Goal: Transaction & Acquisition: Book appointment/travel/reservation

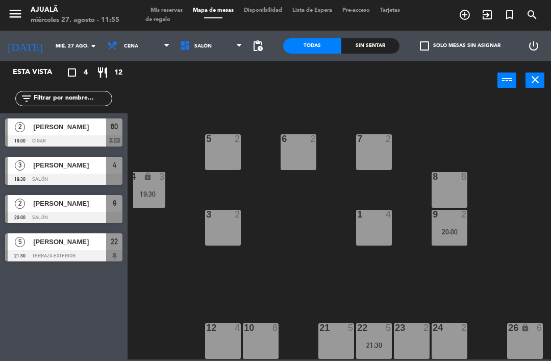
scroll to position [19, 118]
click at [50, 50] on input "mié. 27 ago." at bounding box center [85, 46] width 70 height 16
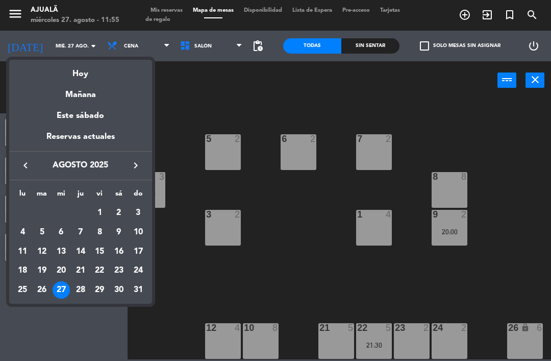
click at [81, 291] on div "28" at bounding box center [80, 289] width 17 height 17
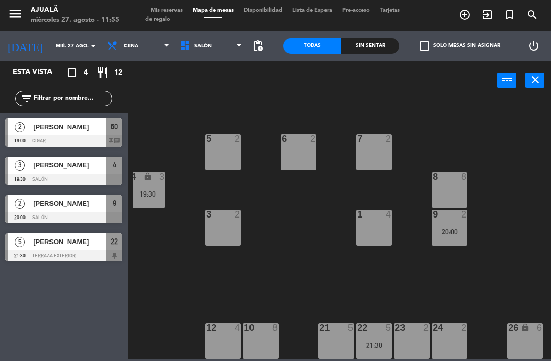
type input "jue. 28 ago."
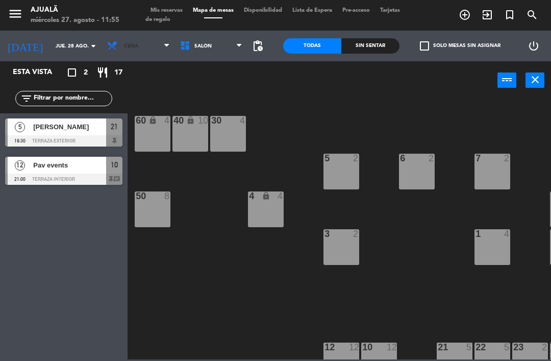
click at [125, 48] on span "Cena" at bounding box center [138, 46] width 73 height 22
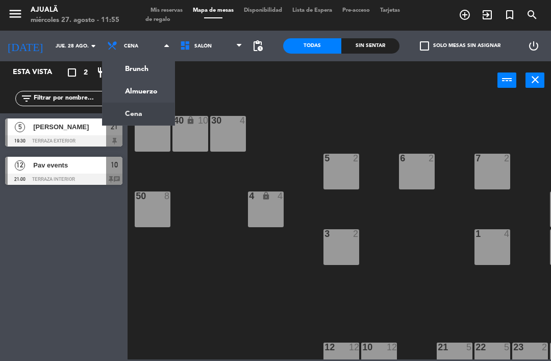
click at [145, 95] on ng-component "menu Ajualä miércoles 27. agosto - 11:55 Mis reservas Mapa de mesas Disponibili…" at bounding box center [275, 179] width 551 height 359
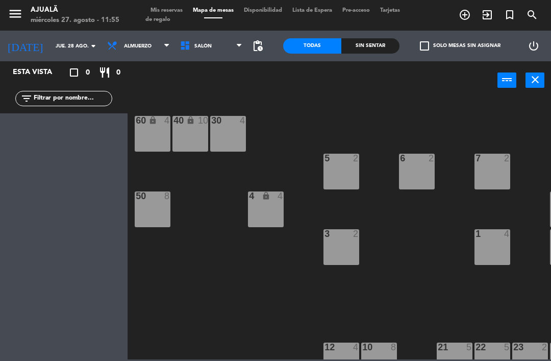
click at [502, 251] on div "1 4" at bounding box center [492, 247] width 36 height 36
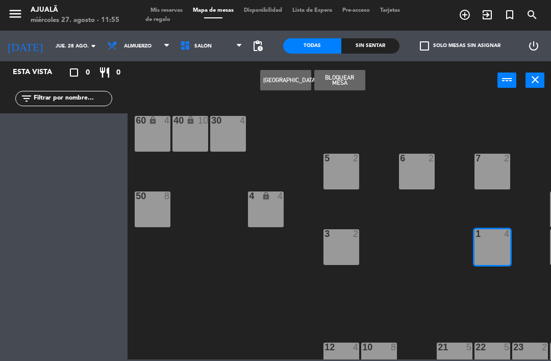
click at [282, 81] on button "[GEOGRAPHIC_DATA]" at bounding box center [285, 80] width 51 height 20
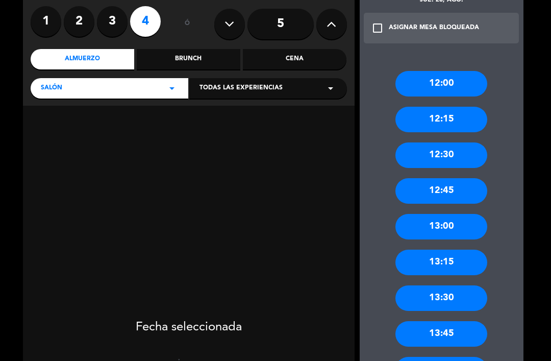
scroll to position [81, 0]
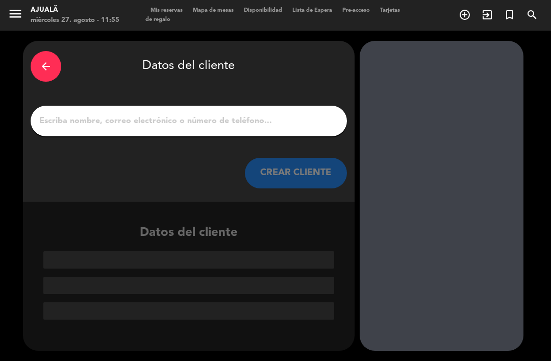
scroll to position [0, 0]
click at [254, 114] on input "1" at bounding box center [188, 121] width 301 height 14
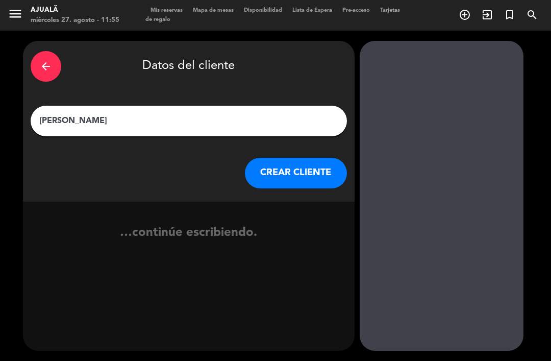
type input "[PERSON_NAME]"
click at [293, 158] on button "CREAR CLIENTE" at bounding box center [296, 173] width 102 height 31
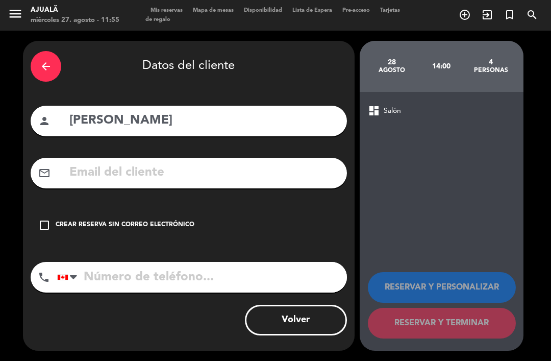
click at [33, 212] on div "check_box_outline_blank Crear reserva sin correo electrónico" at bounding box center [189, 225] width 316 height 31
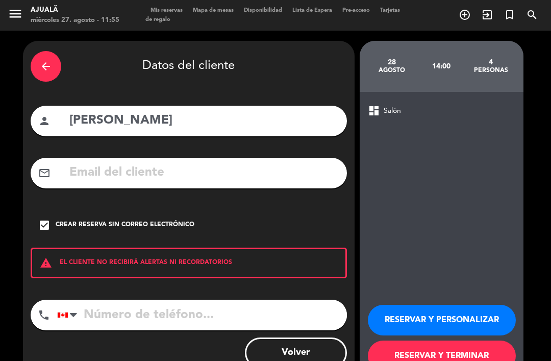
click at [442, 304] on button "RESERVAR Y PERSONALIZAR" at bounding box center [442, 319] width 148 height 31
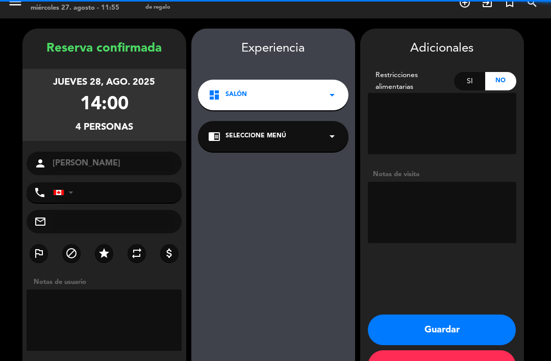
scroll to position [14, 0]
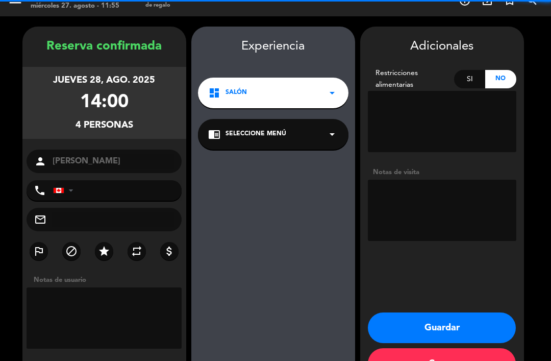
click at [441, 180] on textarea at bounding box center [442, 210] width 148 height 61
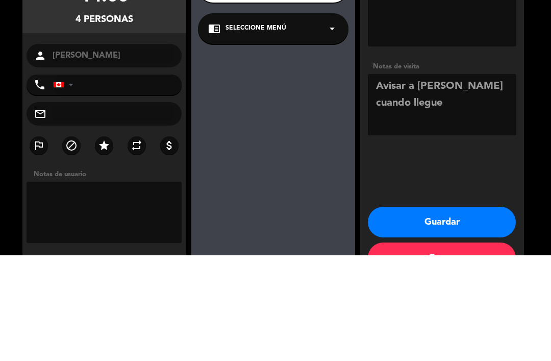
type textarea "Avisar a [PERSON_NAME] cuando llegue"
click at [439, 120] on div "Adicionales Restricciones alimentarias Si No Notas de visita Guardar Cerrar" at bounding box center [442, 205] width 164 height 357
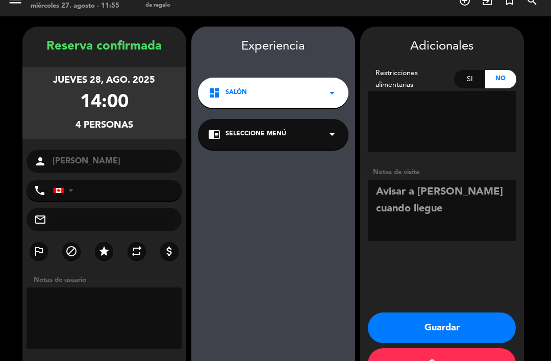
click at [434, 312] on button "Guardar" at bounding box center [442, 327] width 148 height 31
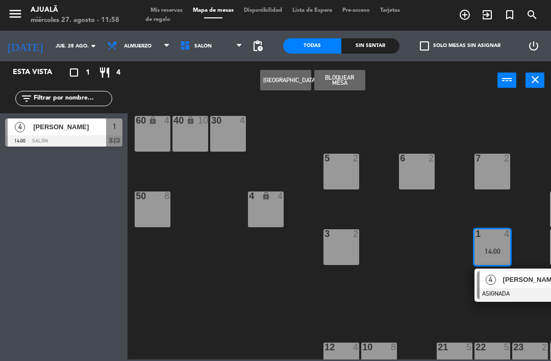
click at [57, 50] on input "jue. 28 ago." at bounding box center [85, 46] width 70 height 16
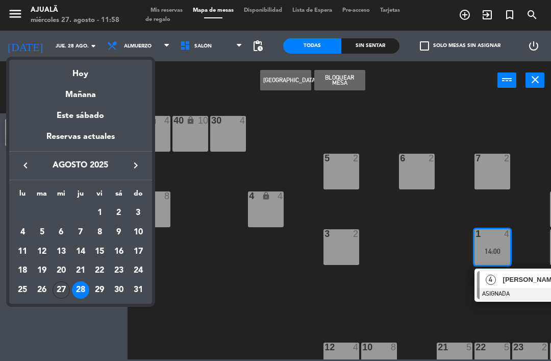
click at [66, 288] on div "27" at bounding box center [61, 289] width 17 height 17
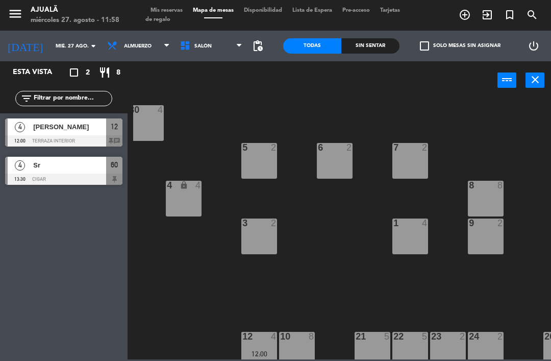
scroll to position [11, 81]
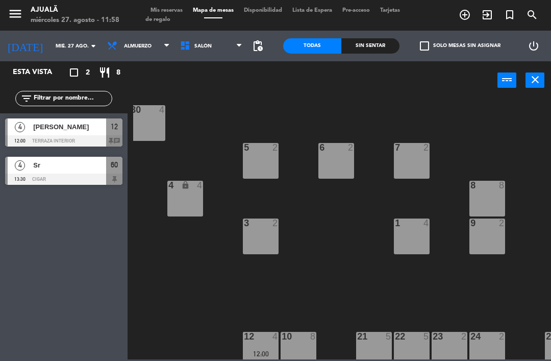
click at [482, 237] on div "9 2" at bounding box center [487, 236] width 36 height 36
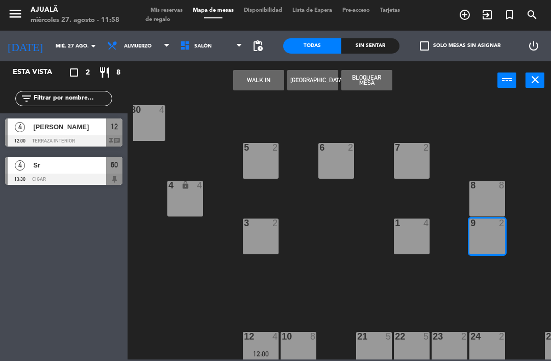
click at [264, 83] on button "WALK IN" at bounding box center [258, 80] width 51 height 20
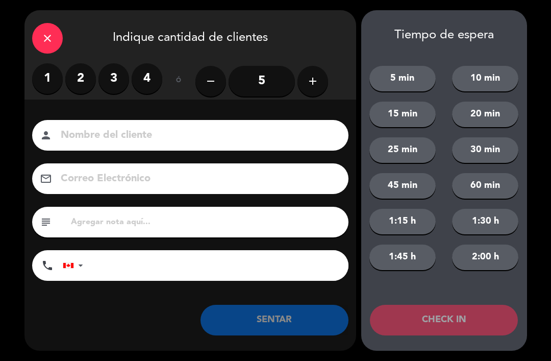
click at [86, 75] on label "2" at bounding box center [80, 78] width 31 height 31
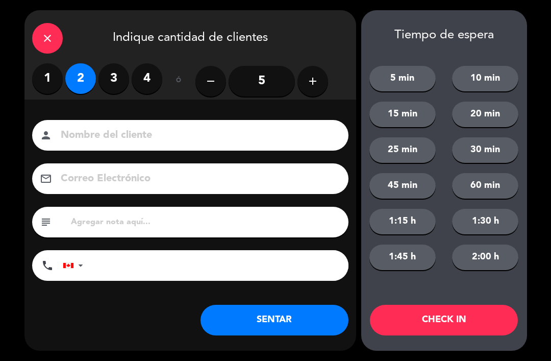
click at [281, 320] on button "SENTAR" at bounding box center [274, 319] width 148 height 31
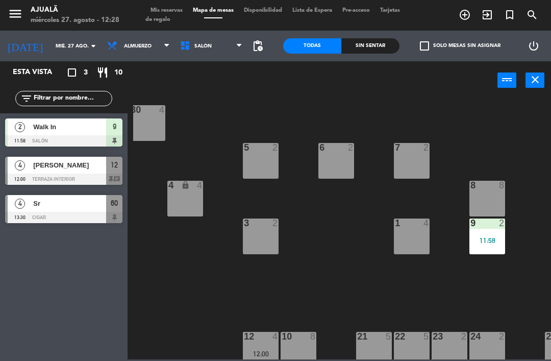
click at [50, 49] on input "mié. 27 ago." at bounding box center [85, 46] width 70 height 16
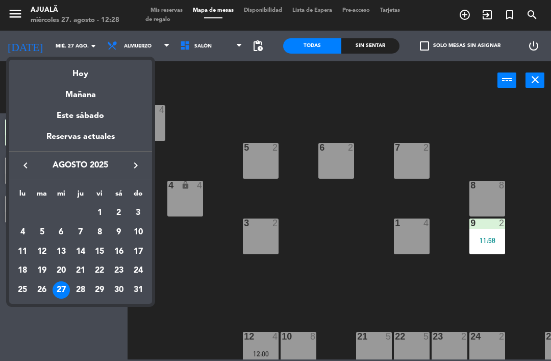
click at [132, 297] on td "31" at bounding box center [138, 289] width 19 height 19
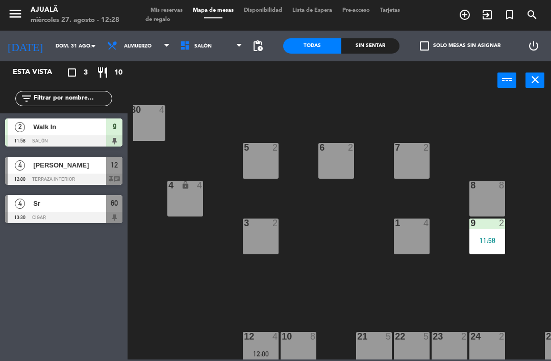
scroll to position [0, 0]
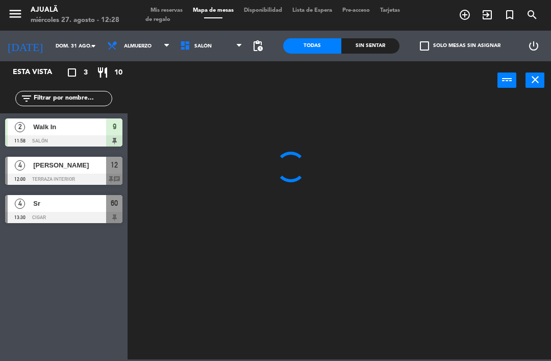
click at [119, 290] on div "Esta vista crop_square 3 restaurant 10 filter_list 2 Walk In 11:58 Salón 9 4 Do…" at bounding box center [64, 210] width 128 height 299
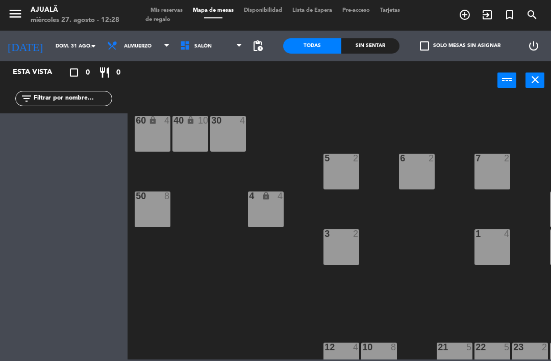
click at [60, 43] on input "dom. 31 ago." at bounding box center [85, 46] width 70 height 16
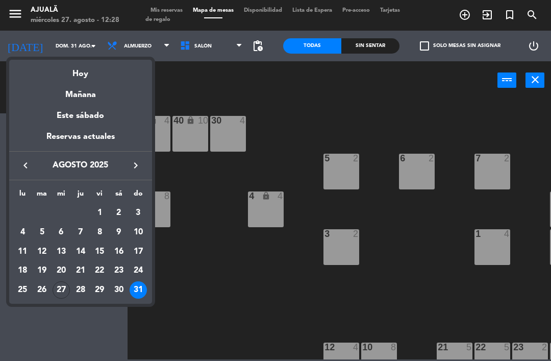
click at [125, 293] on div "30" at bounding box center [118, 289] width 17 height 17
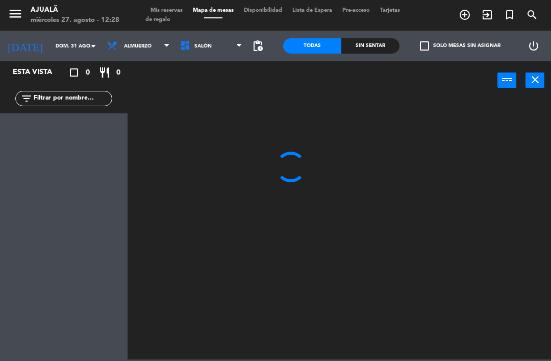
type input "sáb. 30 ago."
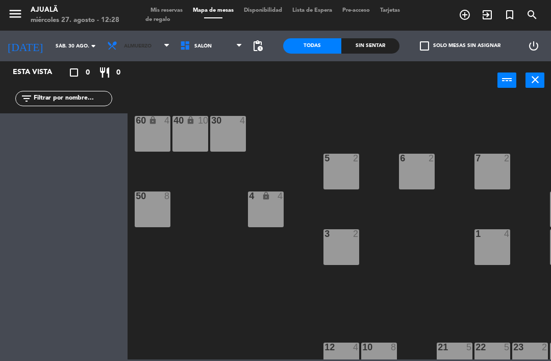
click at [138, 48] on span "Almuerzo" at bounding box center [138, 46] width 73 height 22
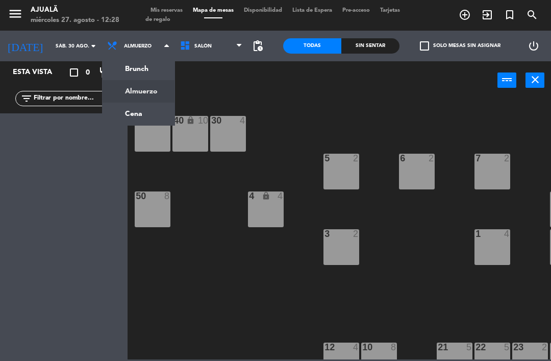
click at [151, 110] on ng-component "menu Ajualä miércoles 27. agosto - 12:28 Mis reservas Mapa de mesas Disponibili…" at bounding box center [275, 179] width 551 height 359
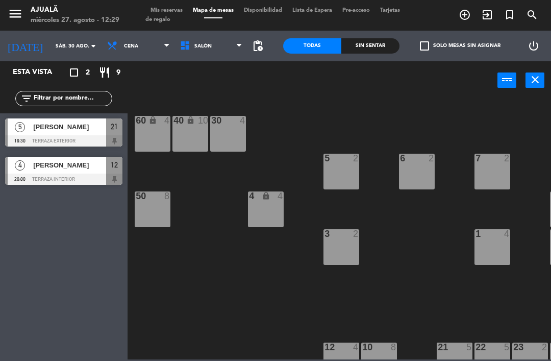
click at [487, 241] on div "1 4" at bounding box center [492, 247] width 36 height 36
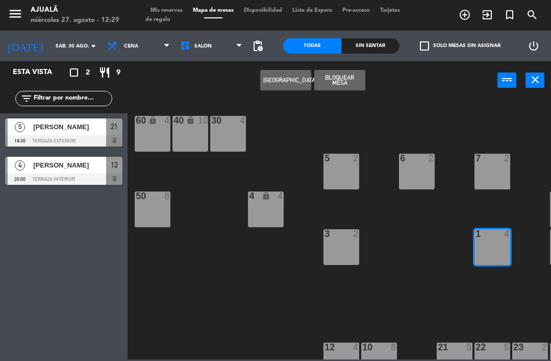
click at [274, 85] on button "[GEOGRAPHIC_DATA]" at bounding box center [285, 80] width 51 height 20
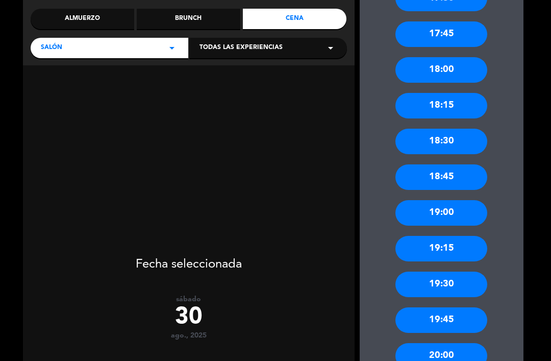
scroll to position [121, 0]
click at [452, 343] on div "20:00" at bounding box center [441, 356] width 92 height 26
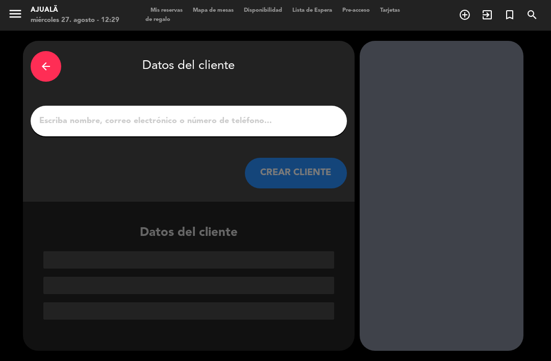
scroll to position [0, 0]
click at [204, 158] on div "CREAR CLIENTE" at bounding box center [189, 173] width 316 height 31
click at [185, 114] on input "1" at bounding box center [188, 121] width 301 height 14
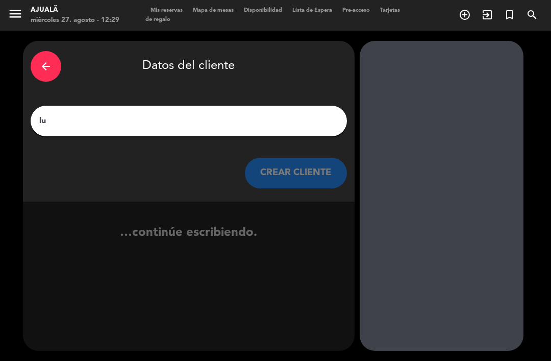
type input "l"
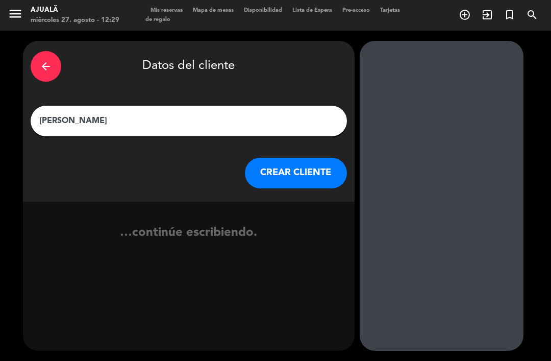
type input "[PERSON_NAME]"
click at [298, 158] on button "CREAR CLIENTE" at bounding box center [296, 173] width 102 height 31
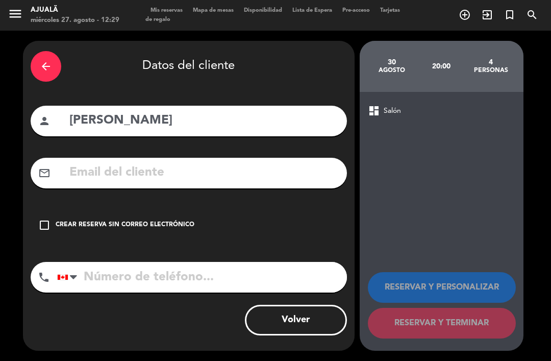
click at [257, 162] on input "text" at bounding box center [203, 172] width 271 height 21
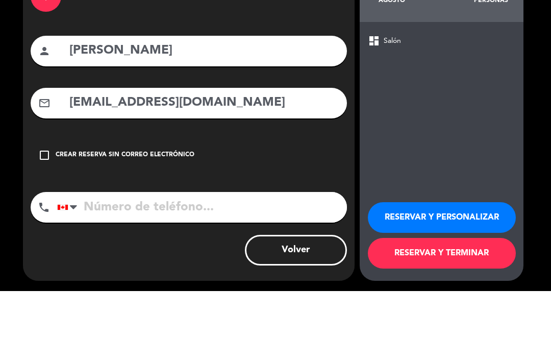
scroll to position [33, 0]
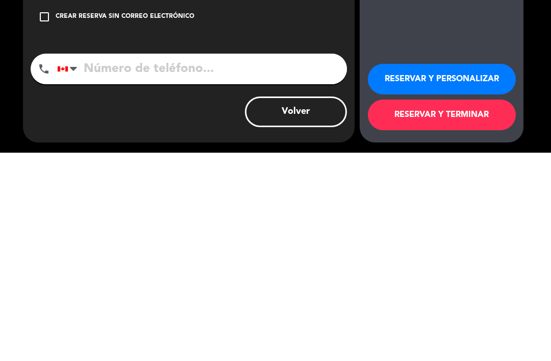
type input "[EMAIL_ADDRESS][DOMAIN_NAME]"
click at [261, 262] on input "tel" at bounding box center [202, 277] width 290 height 31
type input "8098501051"
click at [435, 272] on button "RESERVAR Y PERSONALIZAR" at bounding box center [442, 287] width 148 height 31
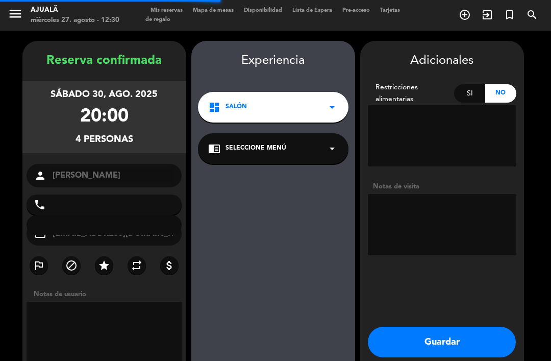
type input "+18501051"
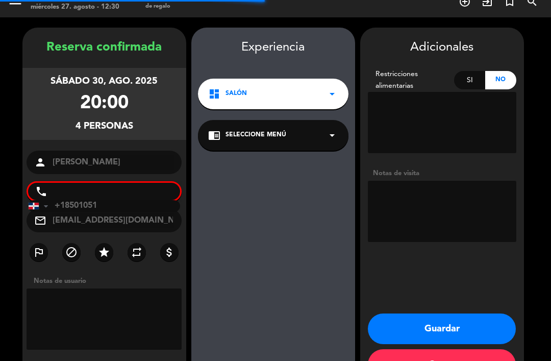
scroll to position [14, 0]
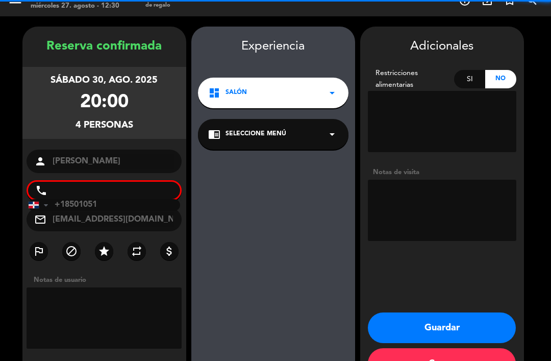
click at [461, 180] on textarea at bounding box center [442, 210] width 148 height 61
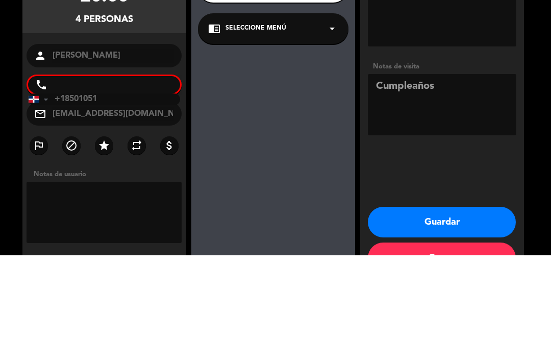
type textarea "Cumpleaños"
click at [461, 129] on div "Adicionales Restricciones alimentarias Si No Notas de visita Guardar Cerrar" at bounding box center [442, 205] width 164 height 357
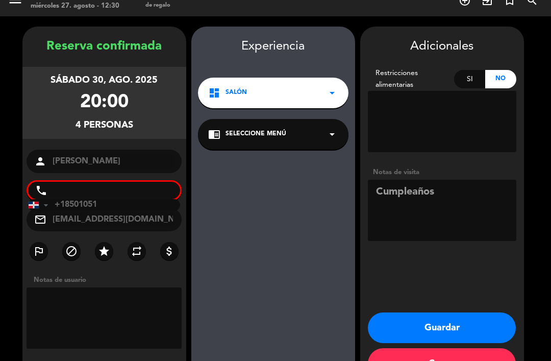
click at [459, 312] on button "Guardar" at bounding box center [442, 327] width 148 height 31
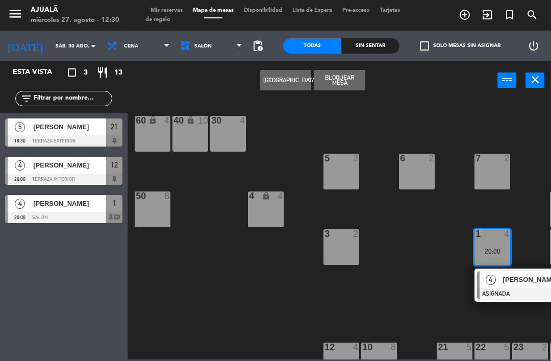
click at [74, 217] on div at bounding box center [63, 217] width 117 height 11
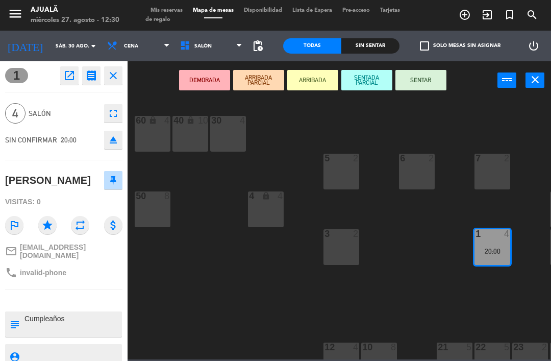
click at [69, 67] on button "open_in_new" at bounding box center [69, 75] width 18 height 18
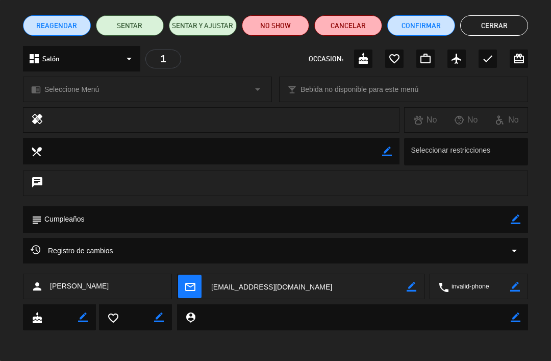
scroll to position [76, 0]
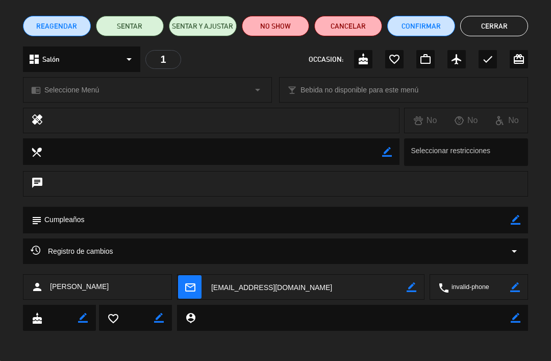
click at [509, 276] on textarea at bounding box center [479, 287] width 61 height 26
click at [493, 285] on textarea at bounding box center [479, 287] width 61 height 26
click at [512, 286] on icon "border_color" at bounding box center [515, 287] width 10 height 10
click at [495, 279] on textarea at bounding box center [479, 287] width 61 height 26
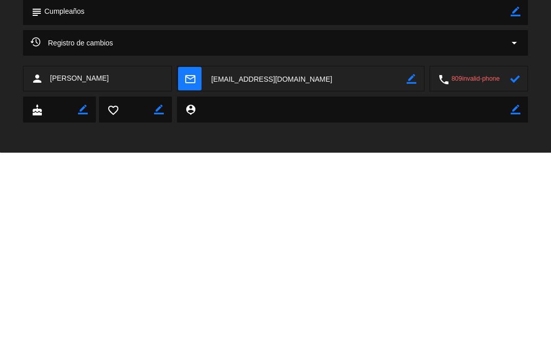
click at [501, 274] on textarea at bounding box center [479, 287] width 61 height 26
type textarea "8098501051"
click at [517, 282] on icon at bounding box center [515, 287] width 10 height 10
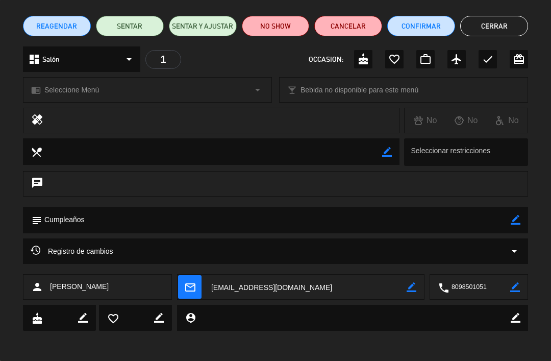
click at [511, 26] on button "Cerrar" at bounding box center [494, 26] width 68 height 20
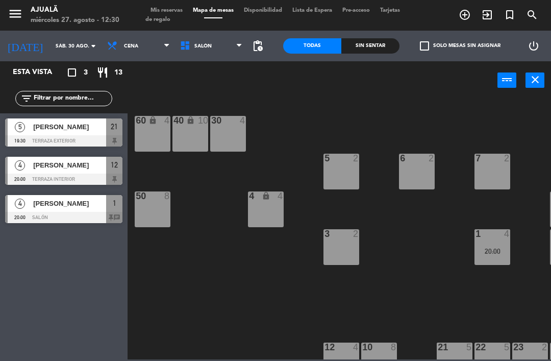
scroll to position [0, 0]
click at [50, 47] on input "sáb. 30 ago." at bounding box center [85, 46] width 70 height 16
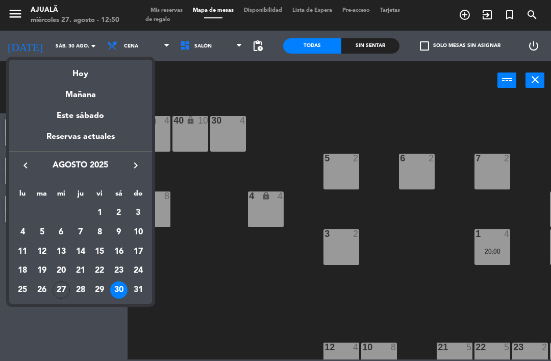
click at [65, 293] on div "27" at bounding box center [61, 289] width 17 height 17
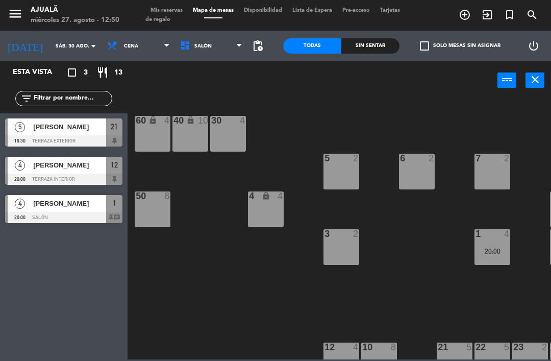
type input "mié. 27 ago."
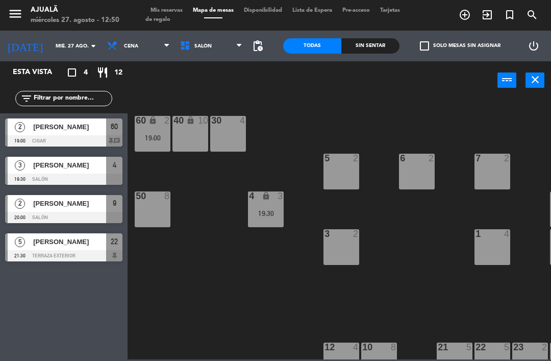
click at [228, 142] on div "30 4" at bounding box center [228, 134] width 36 height 36
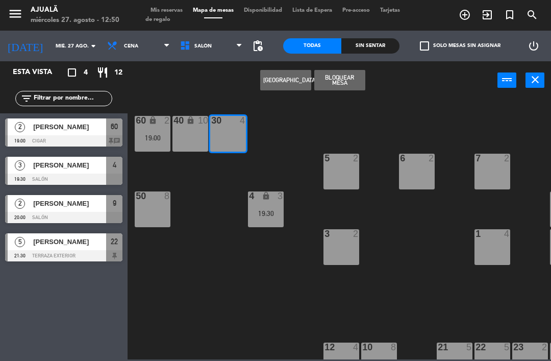
click at [281, 81] on button "[GEOGRAPHIC_DATA]" at bounding box center [285, 80] width 51 height 20
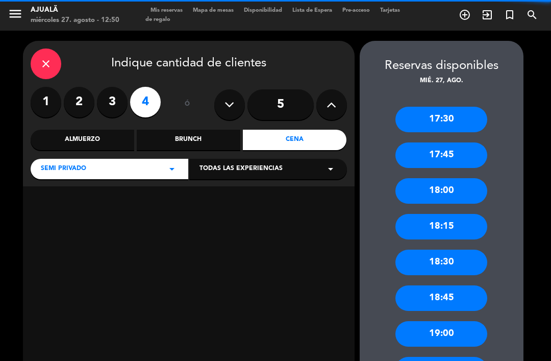
click at [276, 89] on input "5" at bounding box center [280, 104] width 66 height 31
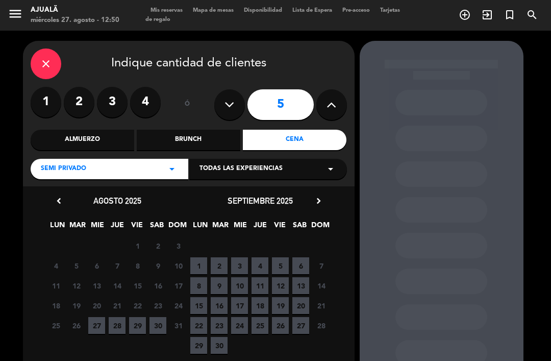
click at [94, 317] on span "27" at bounding box center [96, 325] width 17 height 17
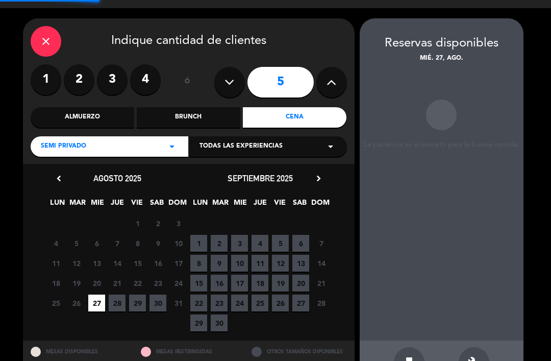
scroll to position [23, 0]
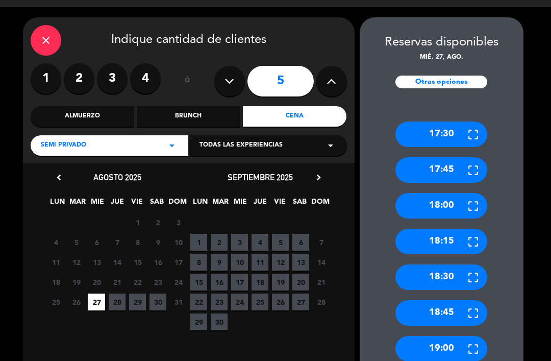
click at [457, 193] on div "18:00" at bounding box center [441, 206] width 92 height 26
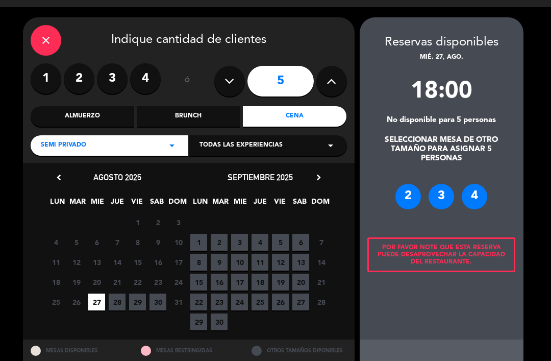
click at [479, 189] on div "4" at bounding box center [475, 197] width 26 height 26
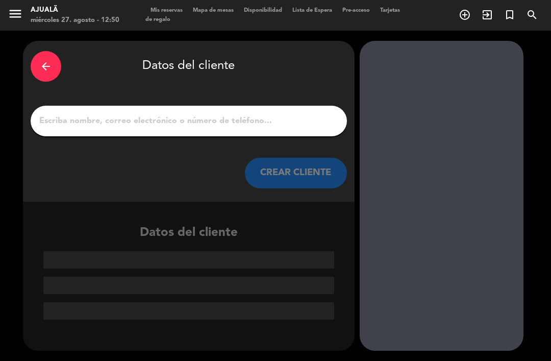
scroll to position [0, 0]
click at [211, 87] on div "arrow_back Datos del cliente CREAR CLIENTE" at bounding box center [189, 121] width 332 height 161
click at [161, 114] on input "1" at bounding box center [188, 121] width 301 height 14
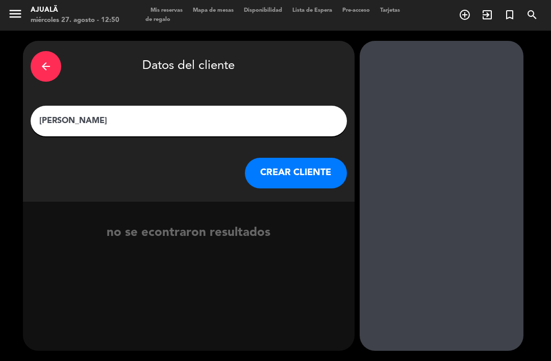
type input "[PERSON_NAME]"
click at [296, 158] on button "CREAR CLIENTE" at bounding box center [296, 173] width 102 height 31
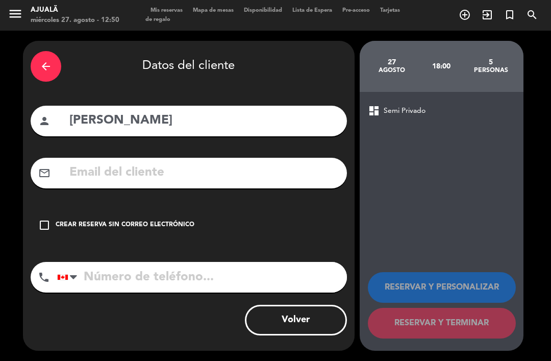
click at [38, 219] on icon "check_box_outline_blank" at bounding box center [44, 225] width 12 height 12
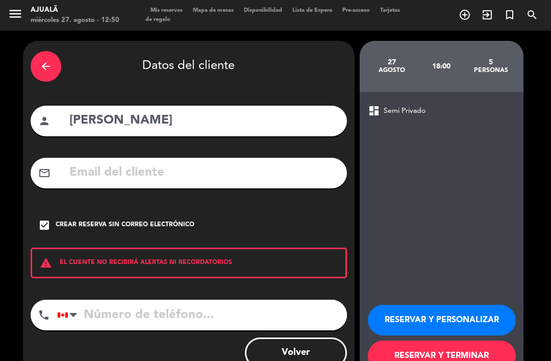
click at [40, 219] on icon "check_box" at bounding box center [44, 225] width 12 height 12
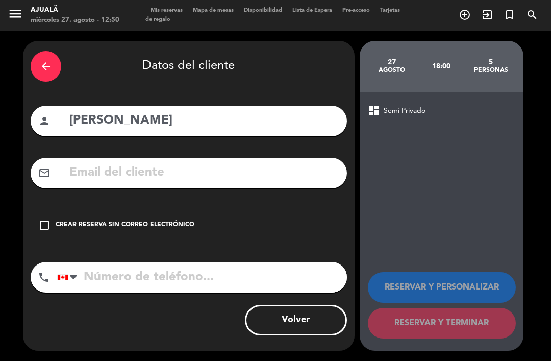
click at [157, 162] on input "text" at bounding box center [203, 172] width 271 height 21
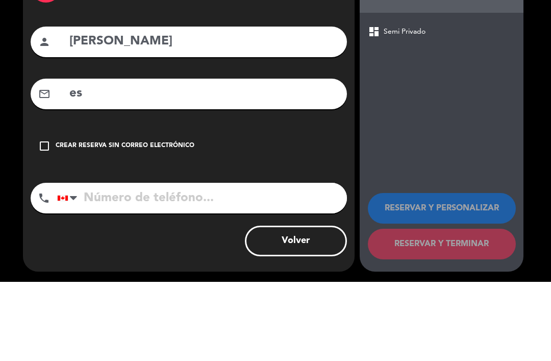
type input "e"
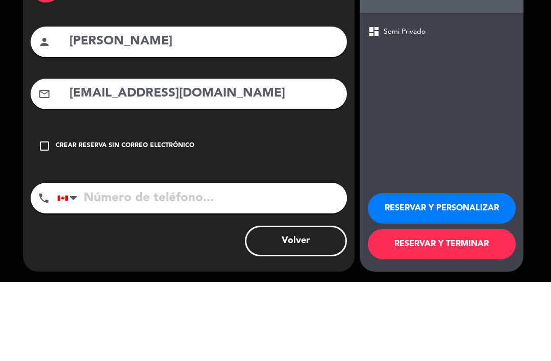
type input "[EMAIL_ADDRESS][DOMAIN_NAME]"
click at [105, 110] on input "[PERSON_NAME]" at bounding box center [203, 120] width 271 height 21
click at [111, 110] on input "[PERSON_NAME]" at bounding box center [203, 120] width 271 height 21
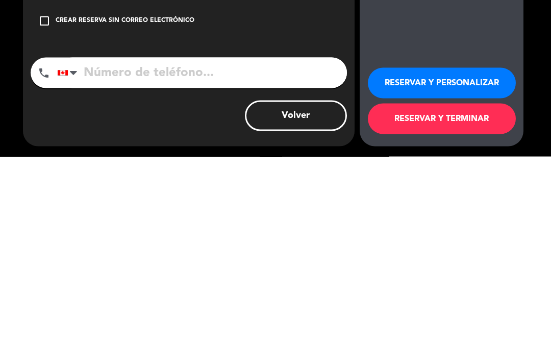
type input "[PERSON_NAME]"
click at [476, 308] on button "RESERVAR Y TERMINAR" at bounding box center [442, 323] width 148 height 31
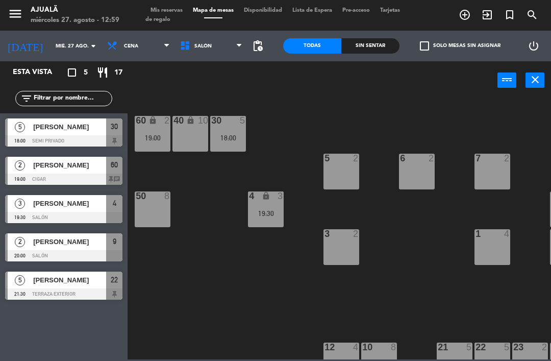
click at [196, 266] on div "30 5 18:00 40 lock 10 60 lock 2 19:00 5 2 6 2 7 2 4 lock 3 19:30 8 8 50 8 3 2 1…" at bounding box center [342, 228] width 418 height 261
click at [119, 53] on span "Cena" at bounding box center [138, 46] width 73 height 22
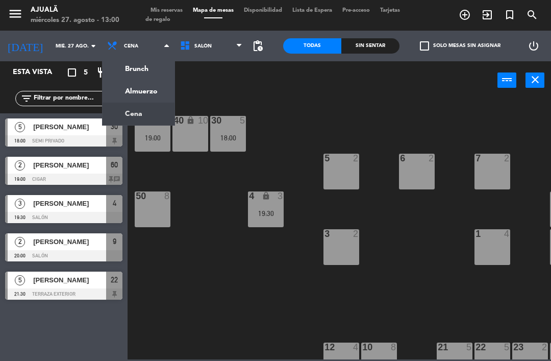
click at [136, 92] on ng-component "menu Ajualä miércoles 27. agosto - 13:00 Mis reservas Mapa de mesas Disponibili…" at bounding box center [275, 179] width 551 height 359
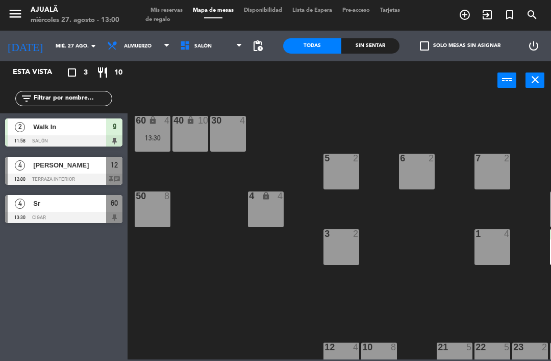
click at [132, 38] on span "Almuerzo" at bounding box center [138, 46] width 73 height 22
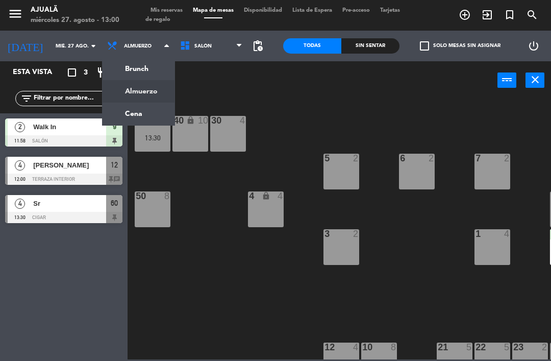
click at [141, 119] on ng-component "menu Ajualä miércoles 27. agosto - 13:00 Mis reservas Mapa de mesas Disponibili…" at bounding box center [275, 179] width 551 height 359
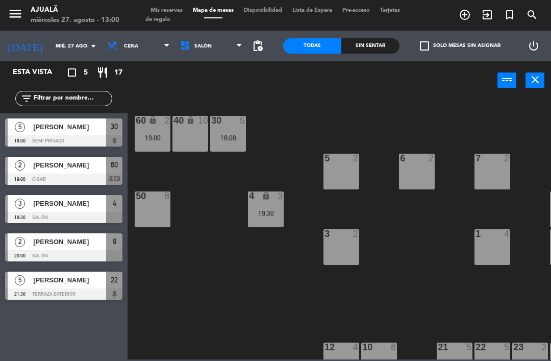
click at [85, 245] on span "[PERSON_NAME]" at bounding box center [69, 241] width 73 height 11
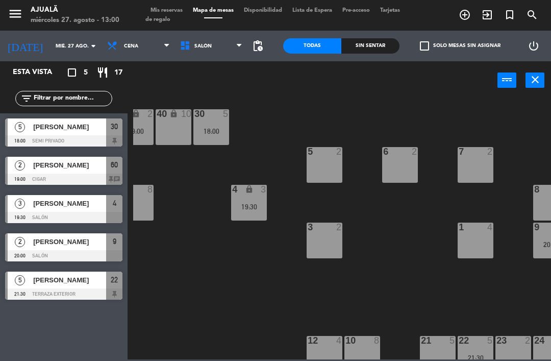
scroll to position [7, 17]
click at [43, 204] on span "[PERSON_NAME]" at bounding box center [69, 203] width 73 height 11
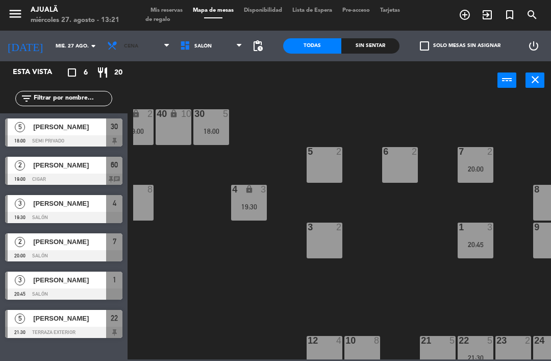
click at [116, 52] on span "Cena" at bounding box center [138, 46] width 73 height 22
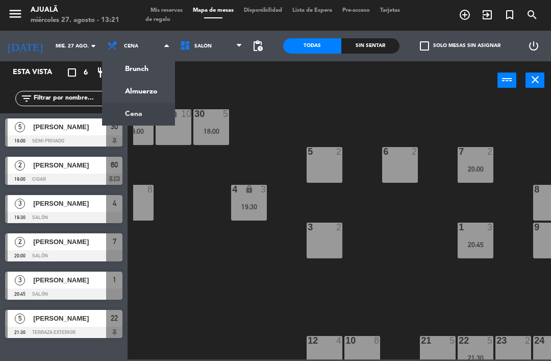
click at [142, 88] on ng-component "menu Ajualä miércoles 27. agosto - 13:21 Mis reservas Mapa de mesas Disponibili…" at bounding box center [275, 179] width 551 height 359
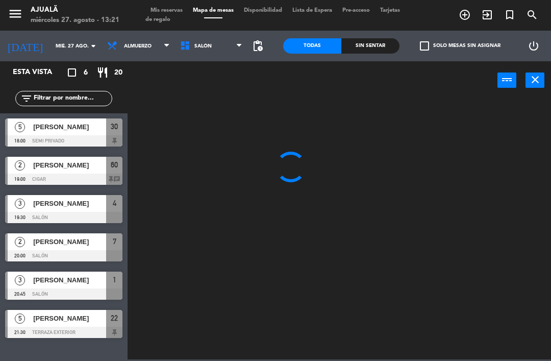
scroll to position [0, 0]
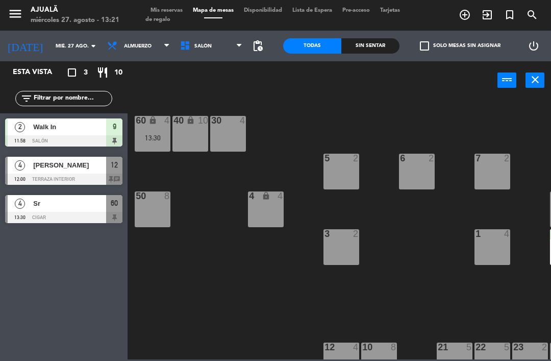
click at [80, 168] on span "[PERSON_NAME]" at bounding box center [69, 165] width 73 height 11
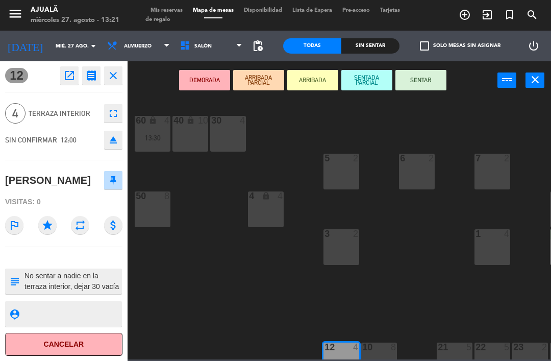
click at [422, 77] on button "SENTAR" at bounding box center [420, 80] width 51 height 20
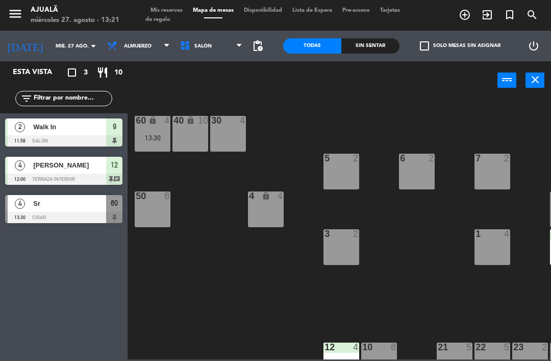
click at [126, 46] on span "Almuerzo" at bounding box center [138, 46] width 28 height 6
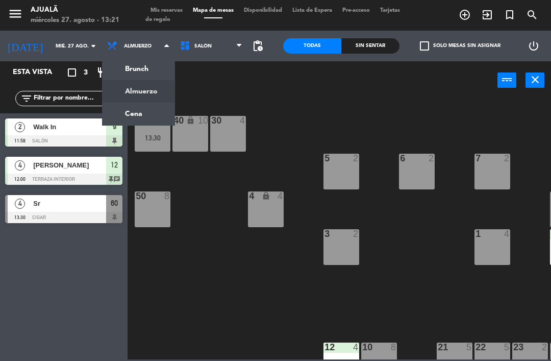
click at [139, 121] on ng-component "menu Ajualä miércoles 27. agosto - 13:21 Mis reservas Mapa de mesas Disponibili…" at bounding box center [275, 179] width 551 height 359
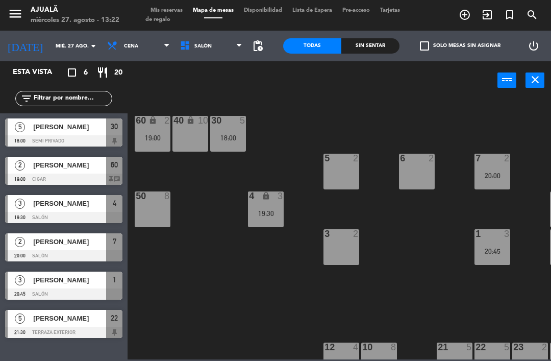
click at [73, 277] on span "[PERSON_NAME]" at bounding box center [69, 279] width 73 height 11
click at [124, 49] on span "Cena" at bounding box center [131, 46] width 14 height 6
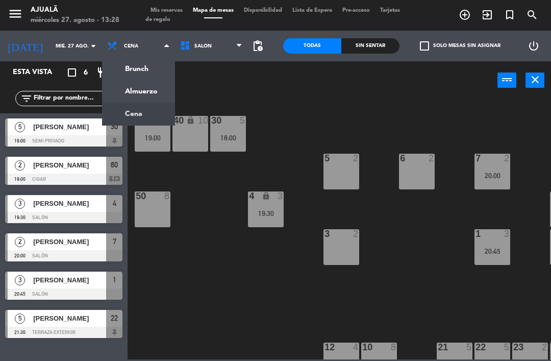
click at [134, 91] on ng-component "menu Ajualä miércoles 27. agosto - 13:28 Mis reservas Mapa de mesas Disponibili…" at bounding box center [275, 179] width 551 height 359
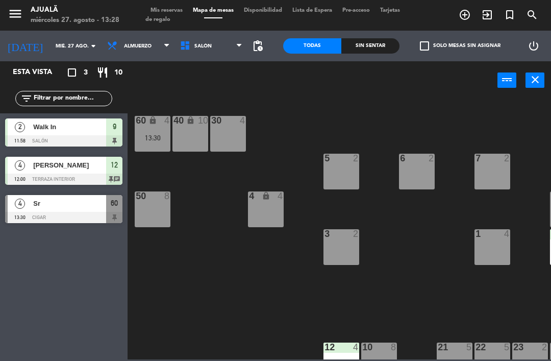
click at [256, 265] on div "30 4 40 lock 10 60 lock 4 13:30 5 2 6 2 7 2 4 lock 4 8 8 50 8 3 2 1 4 9 2 11:58…" at bounding box center [342, 228] width 418 height 261
click at [270, 207] on div "4 lock 4" at bounding box center [266, 209] width 36 height 36
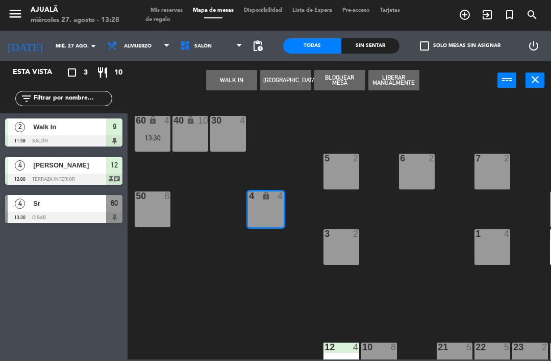
click at [203, 266] on div "30 4 40 lock 10 60 lock 4 13:30 5 2 6 2 7 2 4 lock 4 8 8 50 8 3 2 1 4 9 2 11:58…" at bounding box center [342, 228] width 418 height 261
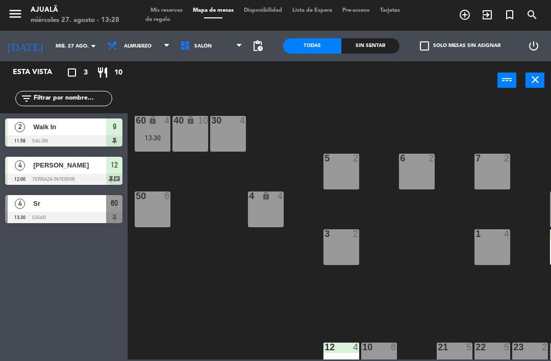
click at [336, 168] on div "5 2" at bounding box center [341, 172] width 36 height 36
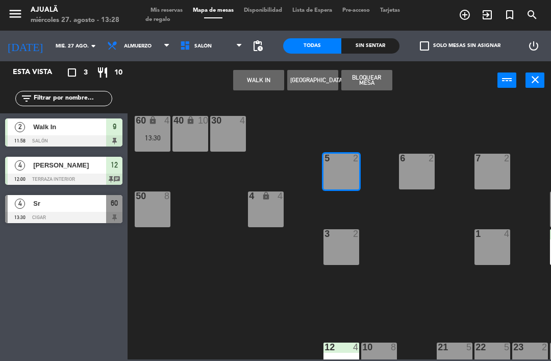
click at [250, 89] on button "WALK IN" at bounding box center [258, 80] width 51 height 20
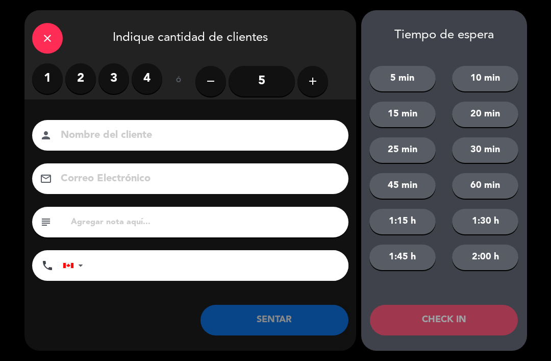
click at [81, 75] on label "2" at bounding box center [80, 78] width 31 height 31
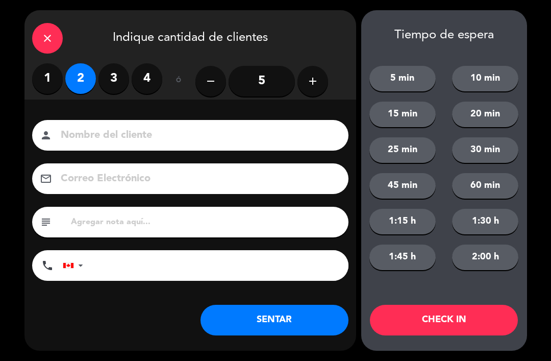
click at [257, 311] on button "SENTAR" at bounding box center [274, 319] width 148 height 31
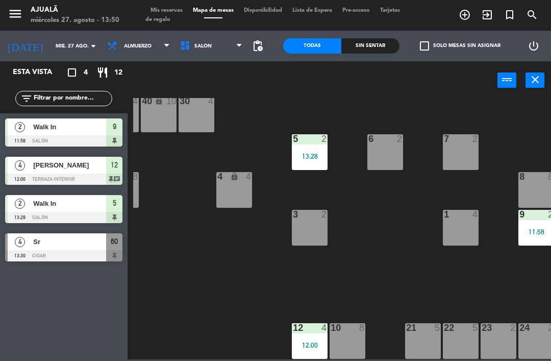
scroll to position [19, 31]
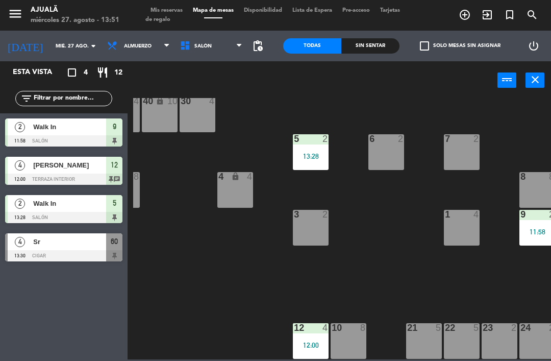
click at [457, 241] on div "1 4" at bounding box center [462, 228] width 36 height 36
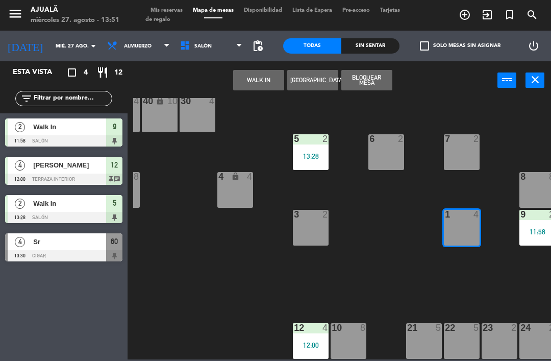
click at [255, 76] on button "WALK IN" at bounding box center [258, 80] width 51 height 20
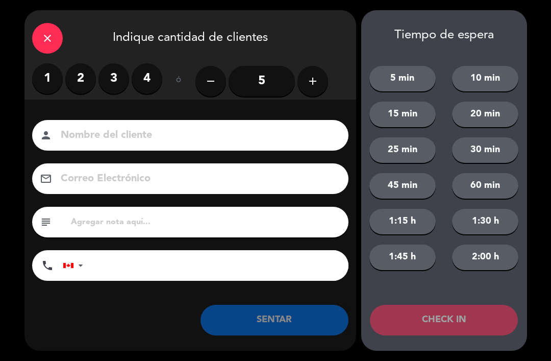
click at [144, 74] on label "4" at bounding box center [147, 78] width 31 height 31
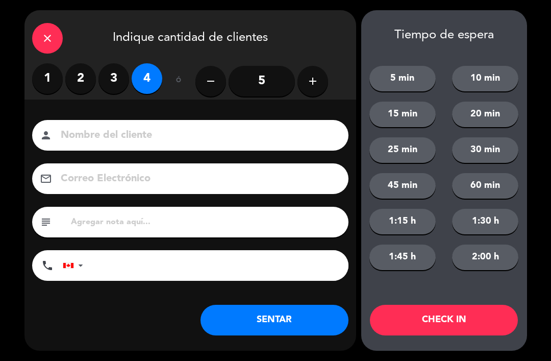
click at [122, 139] on input at bounding box center [197, 135] width 275 height 18
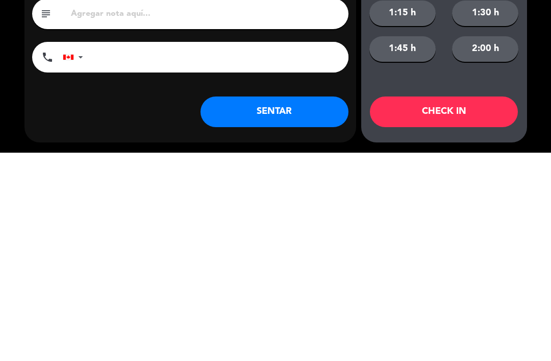
click at [275, 304] on button "SENTAR" at bounding box center [274, 319] width 148 height 31
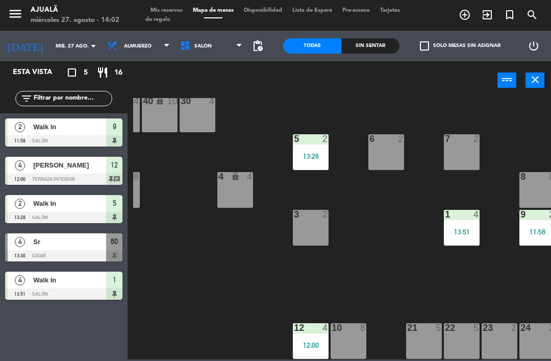
click at [50, 41] on input "mié. 27 ago." at bounding box center [85, 46] width 70 height 16
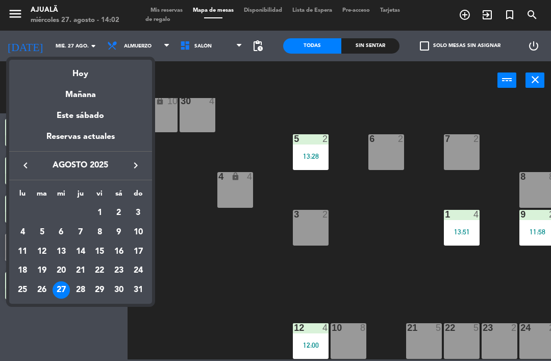
click at [88, 291] on div "28" at bounding box center [80, 289] width 17 height 17
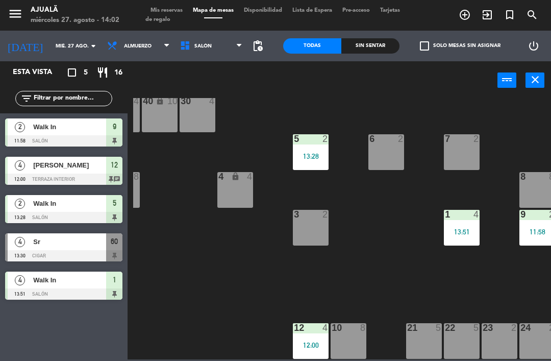
type input "jue. 28 ago."
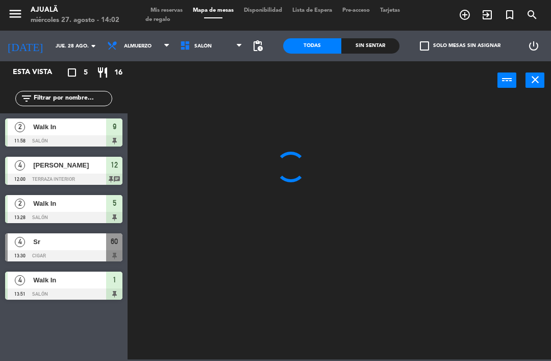
scroll to position [0, 0]
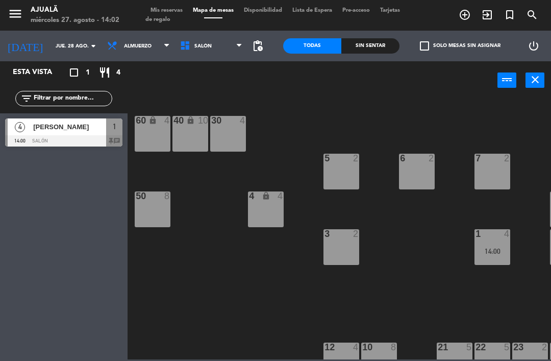
click at [125, 45] on span "Almuerzo" at bounding box center [138, 46] width 28 height 6
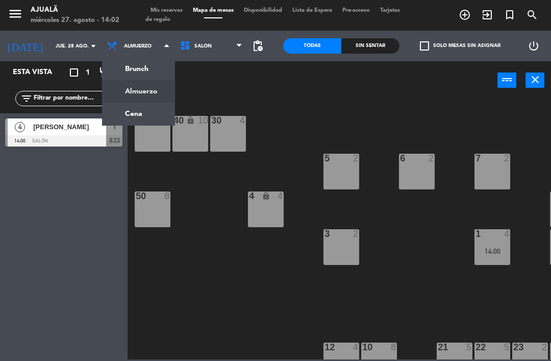
click at [128, 119] on ng-component "menu Ajualä miércoles 27. agosto - 14:02 Mis reservas Mapa de mesas Disponibili…" at bounding box center [275, 179] width 551 height 359
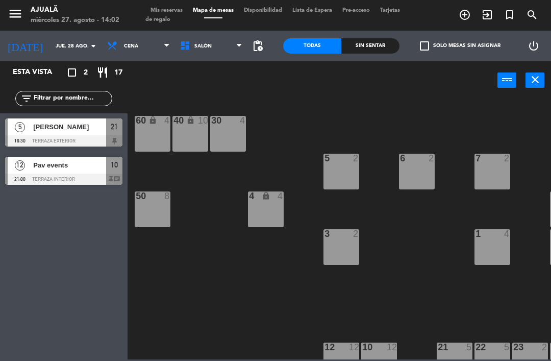
click at [99, 167] on span "Pav events" at bounding box center [69, 165] width 73 height 11
click at [193, 135] on div "40 lock 10" at bounding box center [190, 134] width 36 height 36
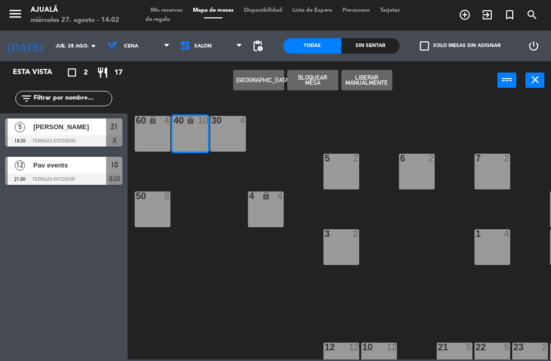
click at [264, 83] on button "[GEOGRAPHIC_DATA]" at bounding box center [258, 80] width 51 height 20
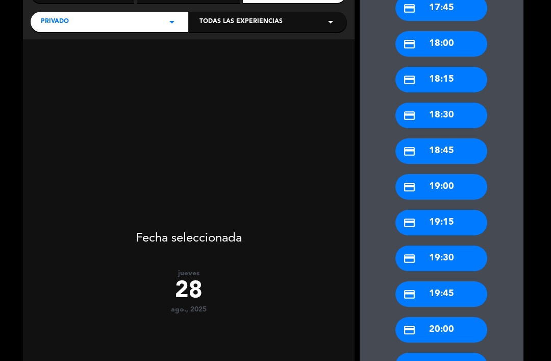
scroll to position [169, 0]
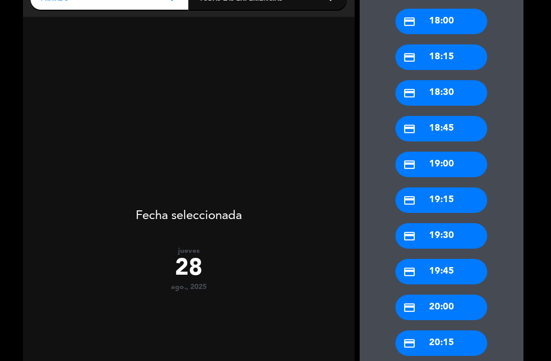
click at [470, 294] on div "credit_card 20:00" at bounding box center [441, 307] width 92 height 26
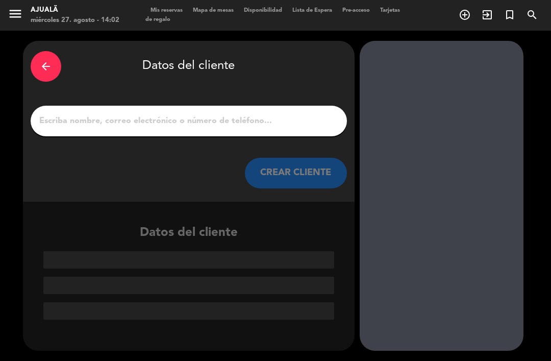
click at [259, 114] on input "1" at bounding box center [188, 121] width 301 height 14
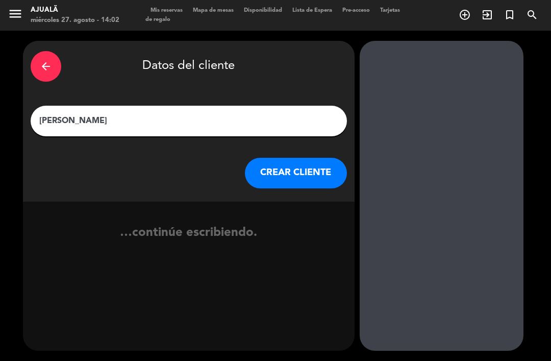
type input "[PERSON_NAME]"
click at [307, 158] on button "CREAR CLIENTE" at bounding box center [296, 173] width 102 height 31
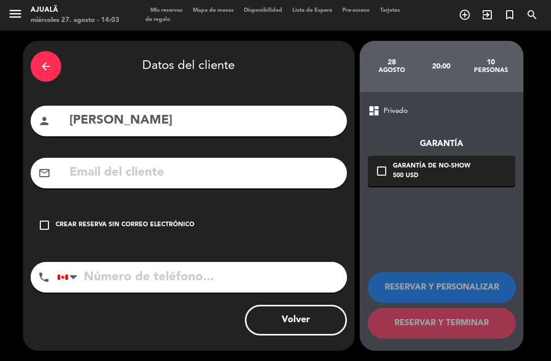
click at [46, 219] on icon "check_box_outline_blank" at bounding box center [44, 225] width 12 height 12
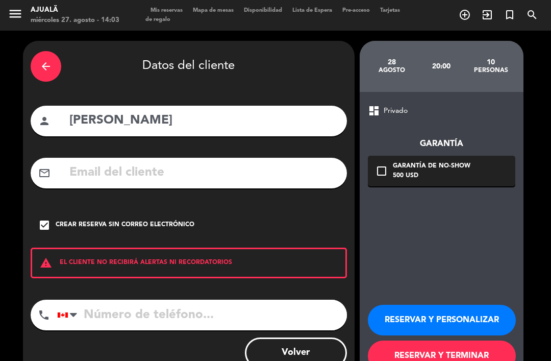
click at [445, 340] on button "RESERVAR Y TERMINAR" at bounding box center [442, 355] width 148 height 31
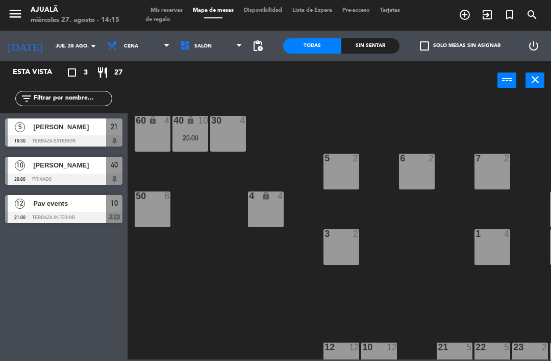
click at [50, 52] on input "jue. 28 ago." at bounding box center [85, 46] width 70 height 16
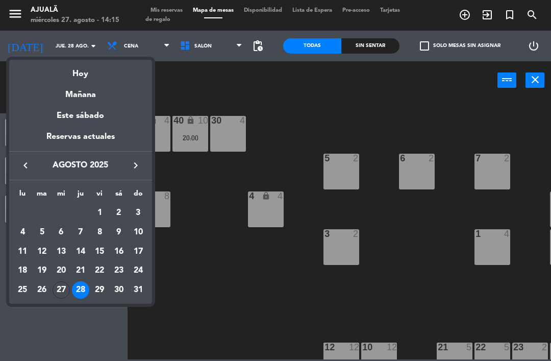
click at [64, 292] on div "27" at bounding box center [61, 289] width 17 height 17
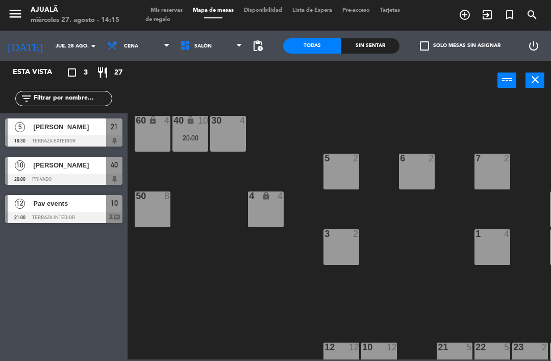
type input "mié. 27 ago."
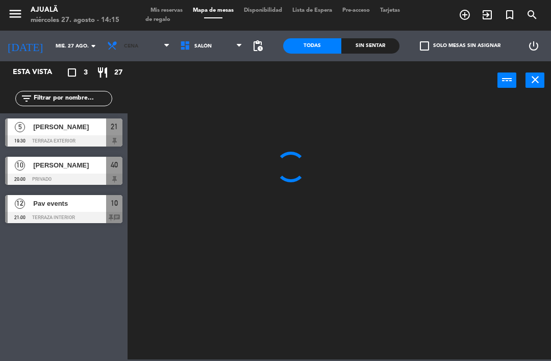
click at [122, 41] on span "Cena" at bounding box center [138, 46] width 73 height 22
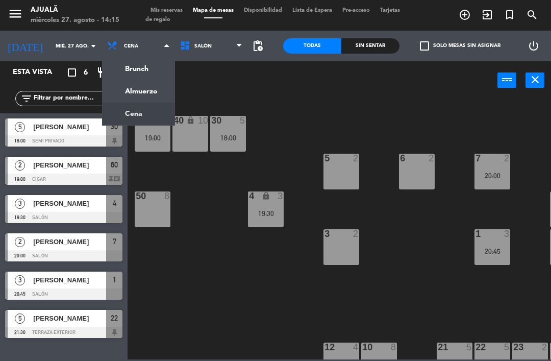
click at [148, 94] on ng-component "menu Ajualä miércoles 27. agosto - 14:15 Mis reservas Mapa de mesas Disponibili…" at bounding box center [275, 179] width 551 height 359
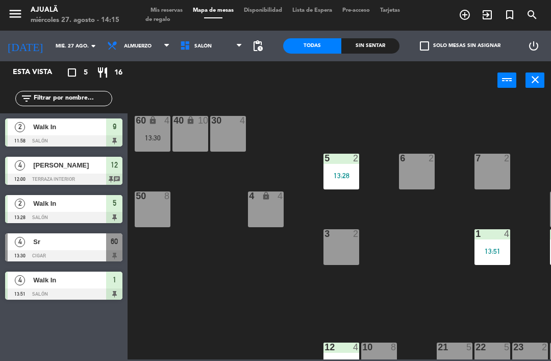
click at [93, 248] on div "Sr" at bounding box center [69, 241] width 74 height 17
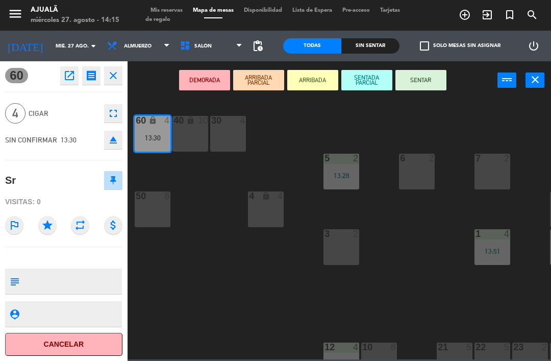
click at [431, 89] on button "SENTAR" at bounding box center [420, 80] width 51 height 20
